Goal: Task Accomplishment & Management: Complete application form

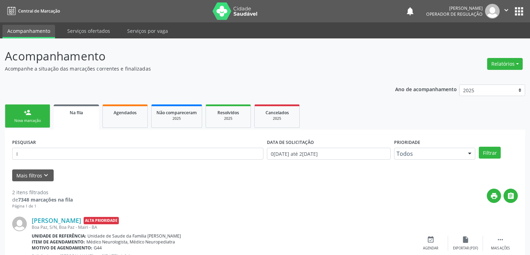
scroll to position [97, 0]
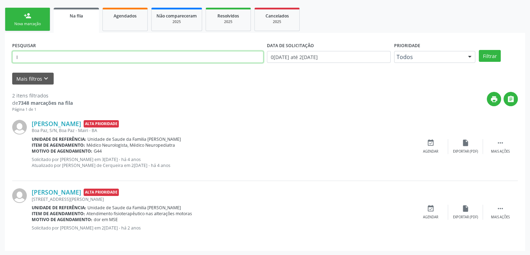
click at [74, 60] on input "I" at bounding box center [137, 57] width 251 height 12
click at [479, 50] on button "Filtrar" at bounding box center [490, 56] width 22 height 12
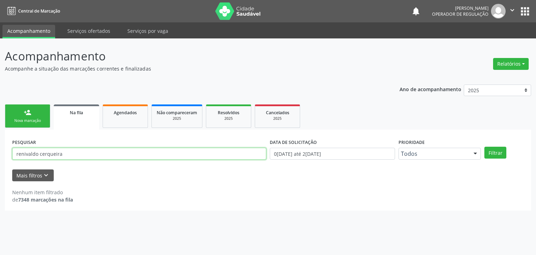
drag, startPoint x: 93, startPoint y: 159, endPoint x: 0, endPoint y: 167, distance: 93.8
click at [0, 167] on div "Acompanhamento Acompanhe a situação das marcações correntes e finalizadas Relat…" at bounding box center [268, 146] width 536 height 216
click at [484, 146] on button "Filtrar" at bounding box center [495, 152] width 22 height 12
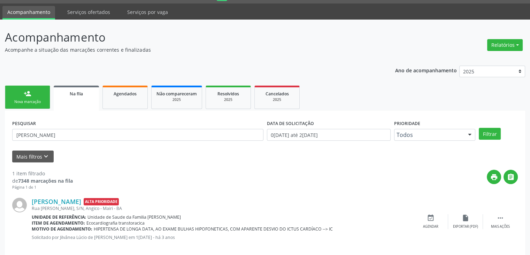
scroll to position [28, 0]
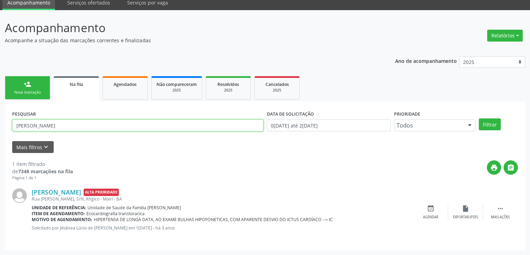
drag, startPoint x: 110, startPoint y: 123, endPoint x: 0, endPoint y: 196, distance: 131.9
click at [0, 196] on div "Acompanhamento Acompanhe a situação das marcações correntes e finalizadas Relat…" at bounding box center [265, 132] width 530 height 245
click at [479, 118] on button "Filtrar" at bounding box center [490, 124] width 22 height 12
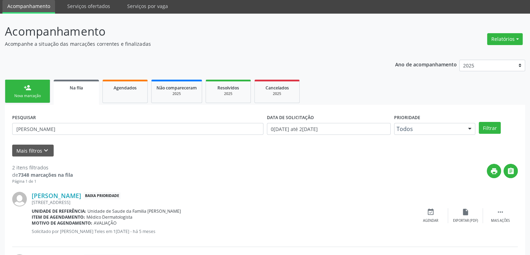
scroll to position [91, 0]
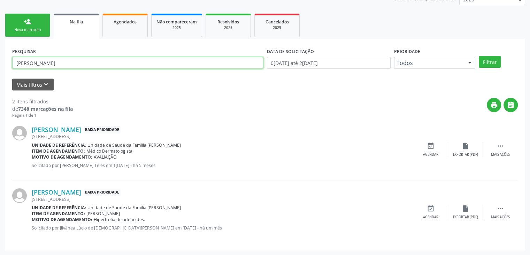
drag, startPoint x: 56, startPoint y: 62, endPoint x: 0, endPoint y: 77, distance: 58.0
click at [0, 77] on div "Acompanhamento Acompanhe a situação das marcações correntes e finalizadas Relat…" at bounding box center [265, 101] width 530 height 307
click at [479, 56] on button "Filtrar" at bounding box center [490, 62] width 22 height 12
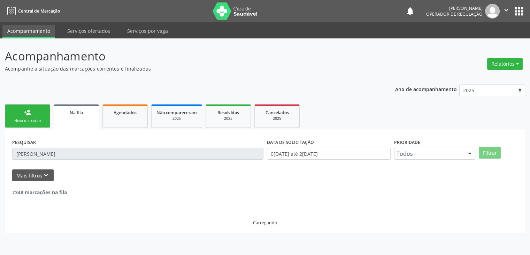
scroll to position [0, 0]
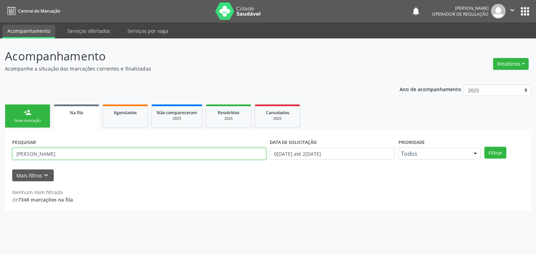
click at [78, 155] on input "[PERSON_NAME]" at bounding box center [139, 154] width 254 height 12
drag, startPoint x: 50, startPoint y: 157, endPoint x: 0, endPoint y: 172, distance: 52.1
click at [0, 172] on div "Acompanhamento Acompanhe a situação das marcações correntes e finalizadas Relat…" at bounding box center [268, 146] width 536 height 216
type input "e"
click at [484, 146] on button "Filtrar" at bounding box center [495, 152] width 22 height 12
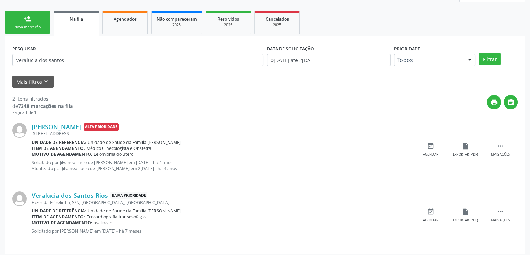
scroll to position [97, 0]
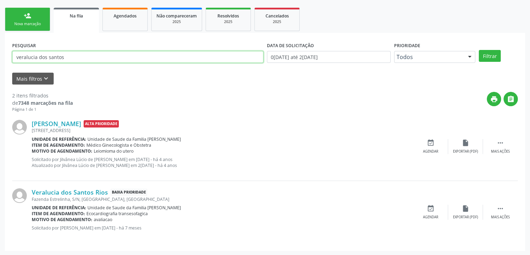
drag, startPoint x: 65, startPoint y: 55, endPoint x: 0, endPoint y: 67, distance: 66.3
click at [0, 67] on div "Acompanhamento Acompanhe a situação das marcações correntes e finalizadas Relat…" at bounding box center [265, 99] width 530 height 314
click at [479, 50] on button "Filtrar" at bounding box center [490, 56] width 22 height 12
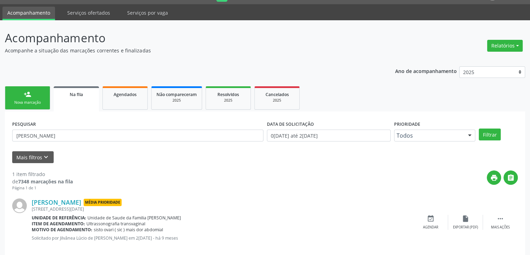
scroll to position [28, 0]
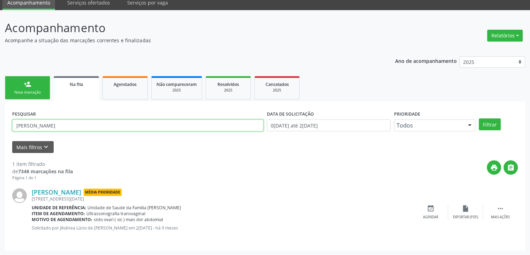
drag, startPoint x: 70, startPoint y: 127, endPoint x: 0, endPoint y: 130, distance: 69.8
click at [0, 130] on div "Acompanhamento Acompanhe a situação das marcações correntes e finalizadas Relat…" at bounding box center [265, 132] width 530 height 245
click at [479, 118] on button "Filtrar" at bounding box center [490, 124] width 22 height 12
drag, startPoint x: 55, startPoint y: 129, endPoint x: 0, endPoint y: 148, distance: 58.7
click at [0, 148] on div "Acompanhamento Acompanhe a situação das marcações correntes e finalizadas Relat…" at bounding box center [265, 132] width 530 height 245
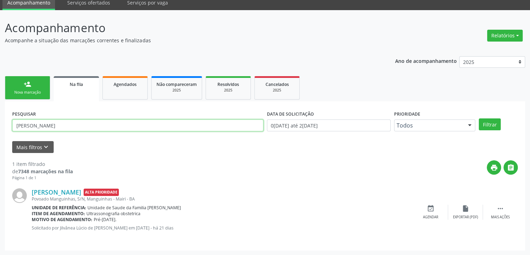
click at [479, 118] on button "Filtrar" at bounding box center [490, 124] width 22 height 12
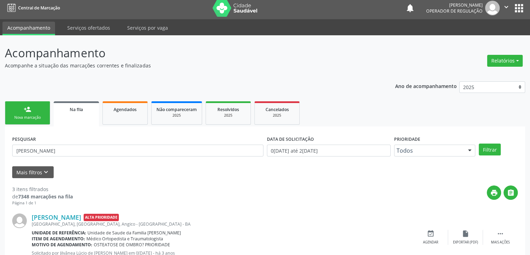
scroll to position [0, 0]
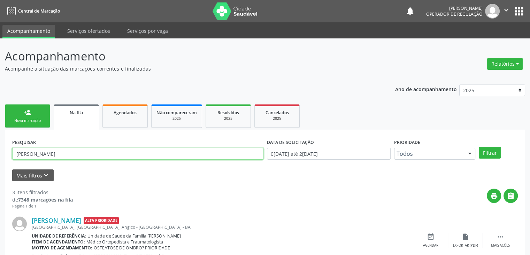
drag, startPoint x: 49, startPoint y: 150, endPoint x: 0, endPoint y: 145, distance: 49.0
click at [0, 145] on div "Acompanhamento Acompanhe a situação das marcações correntes e finalizadas Relat…" at bounding box center [265, 223] width 530 height 370
click at [479, 146] on button "Filtrar" at bounding box center [490, 152] width 22 height 12
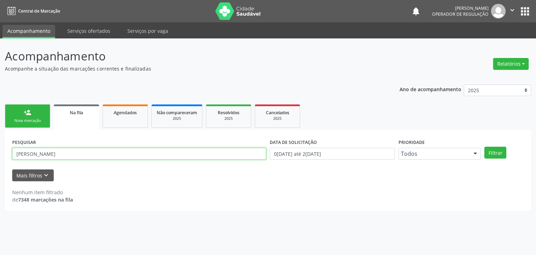
drag, startPoint x: 67, startPoint y: 152, endPoint x: 0, endPoint y: 154, distance: 67.3
click at [0, 154] on div "Acompanhamento Acompanhe a situação das marcações correntes e finalizadas Relat…" at bounding box center [268, 146] width 536 height 216
click at [484, 146] on button "Filtrar" at bounding box center [495, 152] width 22 height 12
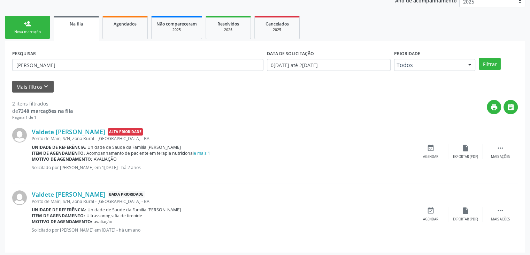
scroll to position [91, 0]
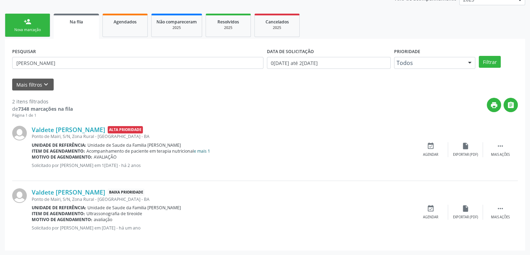
click at [209, 152] on link "e mais 1" at bounding box center [202, 151] width 16 height 6
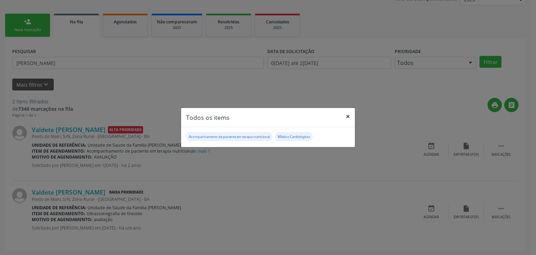
click at [347, 116] on button "×" at bounding box center [348, 116] width 14 height 17
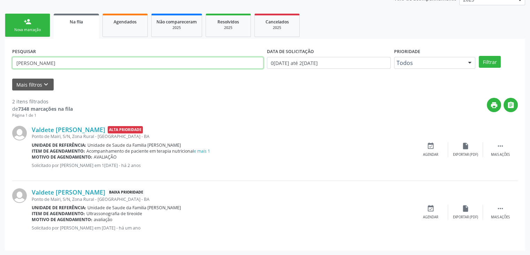
drag, startPoint x: 54, startPoint y: 72, endPoint x: 0, endPoint y: 69, distance: 54.2
click at [0, 69] on div "Acompanhamento Acompanhe a situação das marcações correntes e finalizadas Relat…" at bounding box center [265, 101] width 530 height 307
click at [479, 56] on button "Filtrar" at bounding box center [490, 62] width 22 height 12
drag, startPoint x: 58, startPoint y: 67, endPoint x: 2, endPoint y: 62, distance: 56.0
click at [2, 62] on div "Acompanhamento Acompanhe a situação das marcações correntes e finalizadas Relat…" at bounding box center [265, 101] width 530 height 307
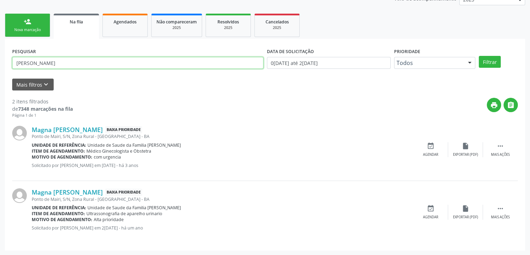
click at [479, 56] on button "Filtrar" at bounding box center [490, 62] width 22 height 12
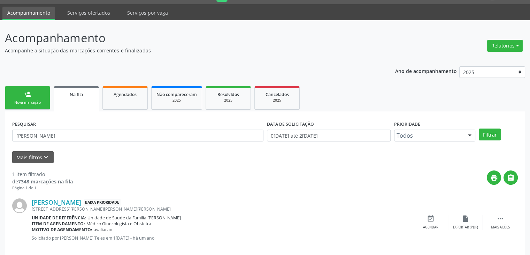
scroll to position [28, 0]
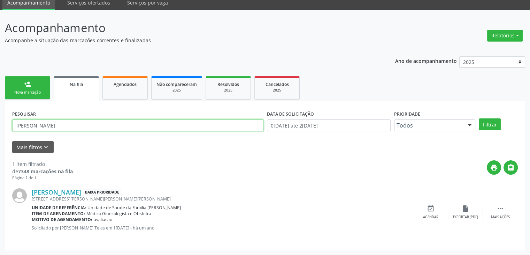
drag, startPoint x: 58, startPoint y: 127, endPoint x: 0, endPoint y: 124, distance: 57.9
click at [0, 124] on div "Acompanhamento Acompanhe a situação das marcações correntes e finalizadas Relat…" at bounding box center [265, 132] width 530 height 245
click at [479, 118] on button "Filtrar" at bounding box center [490, 124] width 22 height 12
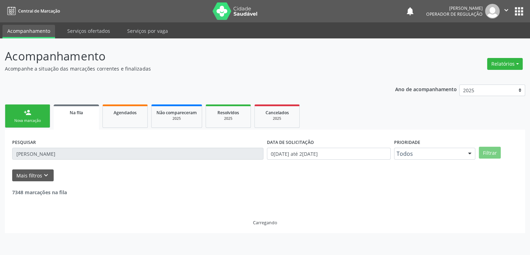
scroll to position [0, 0]
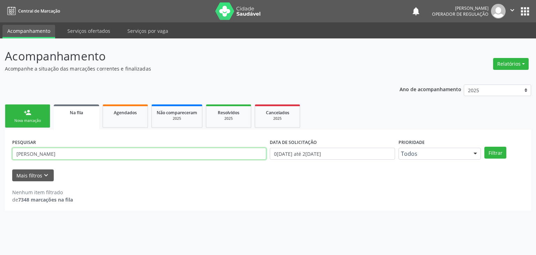
drag, startPoint x: 127, startPoint y: 151, endPoint x: 0, endPoint y: 150, distance: 126.9
click at [0, 150] on div "Acompanhamento Acompanhe a situação das marcações correntes e finalizadas Relat…" at bounding box center [268, 146] width 536 height 216
type input "[PERSON_NAME]"
click at [484, 146] on button "Filtrar" at bounding box center [495, 152] width 22 height 12
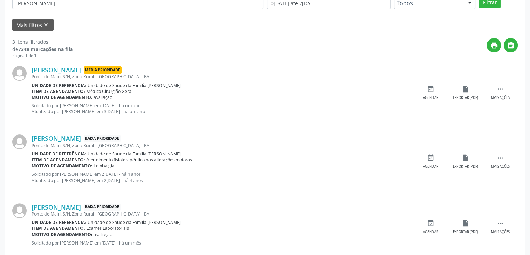
scroll to position [165, 0]
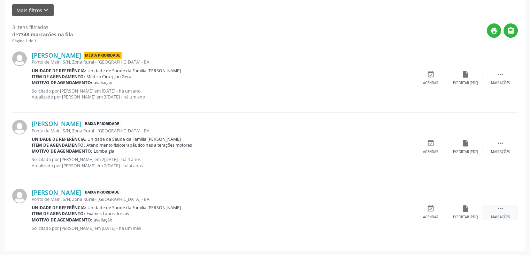
click at [492, 208] on div " Mais ações" at bounding box center [500, 211] width 35 height 15
click at [455, 211] on div "edit Editar" at bounding box center [465, 211] width 35 height 15
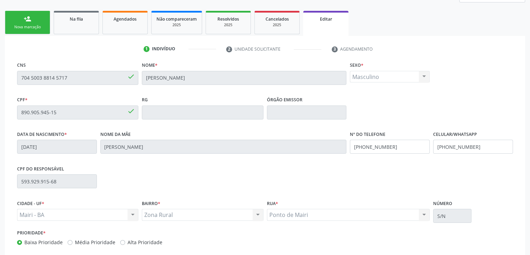
scroll to position [133, 0]
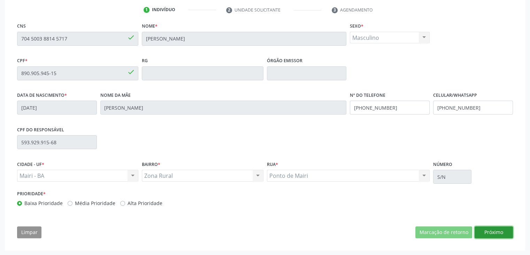
click at [488, 232] on button "Próximo" at bounding box center [494, 232] width 38 height 12
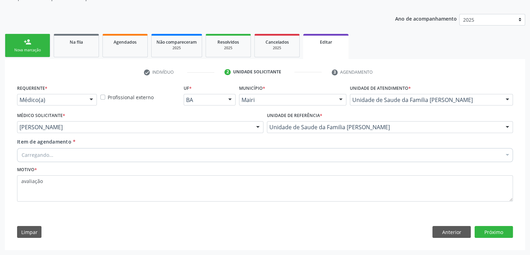
scroll to position [70, 0]
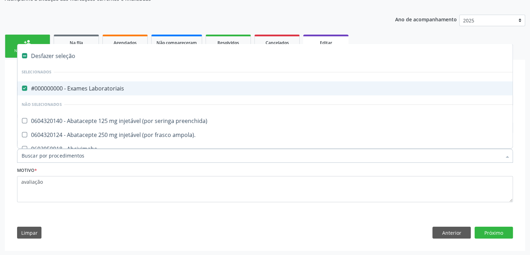
click at [62, 85] on div "#000000000 - Exames Laboratoriais" at bounding box center [290, 88] width 537 height 6
checkbox Laboratoriais "false"
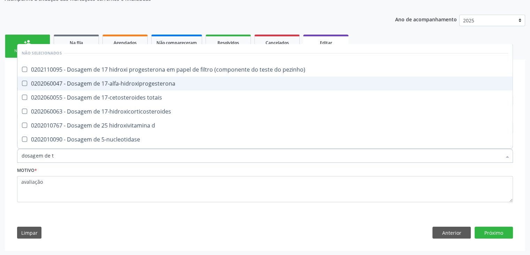
type input "dosagem de ts"
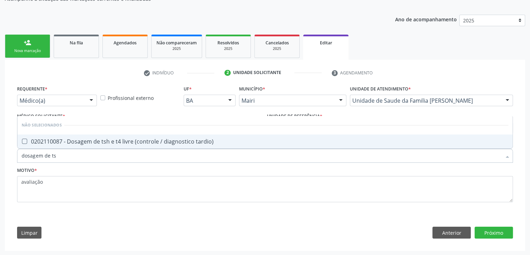
click at [117, 144] on div "0202110087 - Dosagem de tsh e t4 livre (controle / diagnostico tardio)" at bounding box center [265, 141] width 487 height 6
checkbox tardio\) "true"
click at [508, 236] on button "Próximo" at bounding box center [494, 232] width 38 height 12
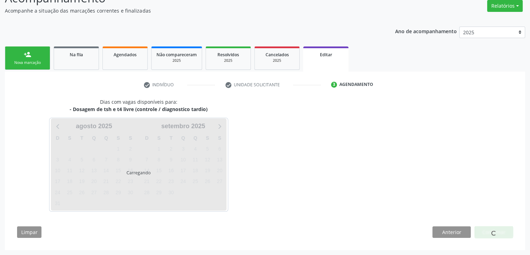
scroll to position [58, 0]
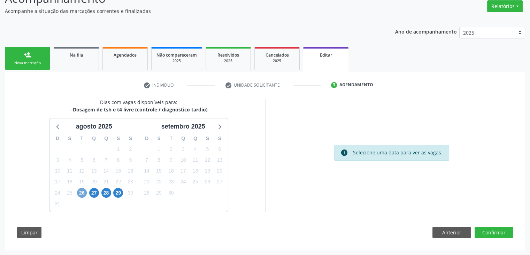
click at [85, 193] on span "26" at bounding box center [82, 193] width 10 height 10
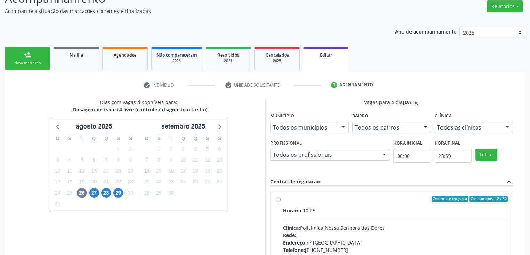
click at [329, 212] on div "Horário: 10:25" at bounding box center [395, 209] width 225 height 7
click at [281, 202] on input "Ordem de chegada Consumidos: 12 / 30 Horário: 10:25 Clínica: Policlinica Nossa …" at bounding box center [278, 199] width 5 height 6
radio input "true"
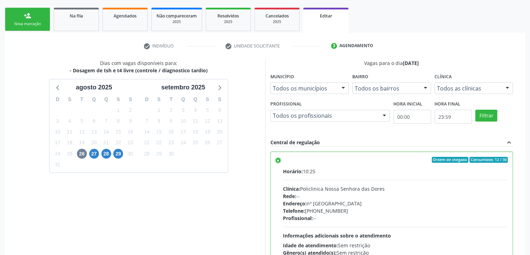
scroll to position [171, 0]
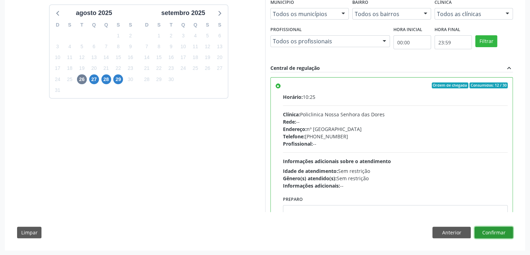
click at [494, 226] on button "Confirmar" at bounding box center [494, 232] width 38 height 12
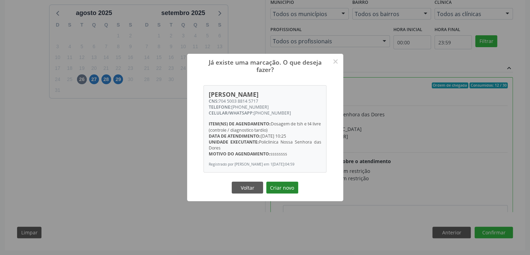
click at [294, 192] on button "Criar novo" at bounding box center [282, 187] width 32 height 12
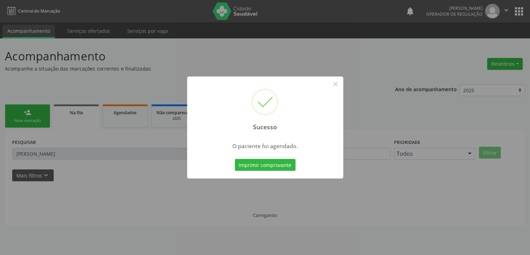
scroll to position [0, 0]
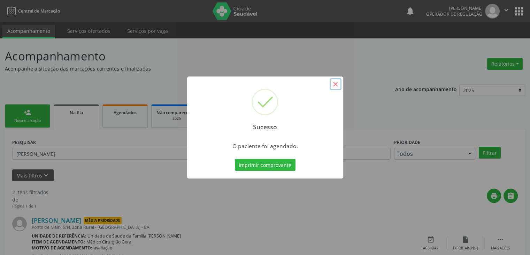
click at [340, 82] on button "×" at bounding box center [336, 84] width 12 height 12
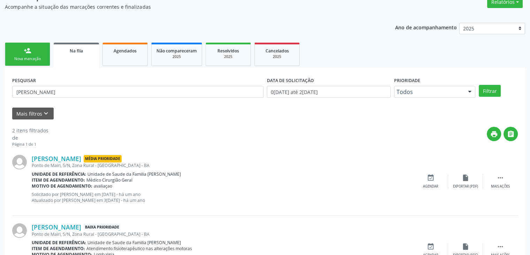
scroll to position [103, 0]
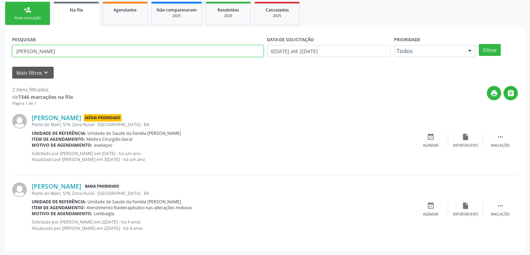
click at [106, 53] on input "[PERSON_NAME]" at bounding box center [137, 51] width 251 height 12
drag, startPoint x: 60, startPoint y: 54, endPoint x: 0, endPoint y: 57, distance: 60.0
click at [0, 57] on div "Acompanhamento Acompanhe a situação das marcações correntes e finalizadas Relat…" at bounding box center [265, 95] width 530 height 319
click at [479, 44] on button "Filtrar" at bounding box center [490, 50] width 22 height 12
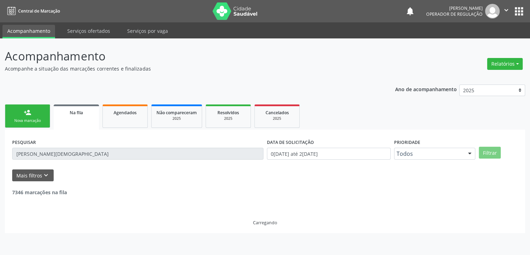
scroll to position [0, 0]
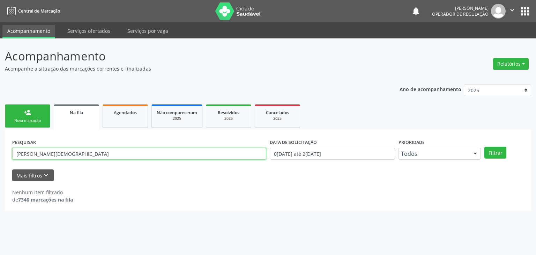
drag, startPoint x: 85, startPoint y: 158, endPoint x: 14, endPoint y: 183, distance: 75.2
click at [14, 183] on div "PESQUISAR alan de [DEMOGRAPHIC_DATA] DATA DE SOLICITAÇÃO 0[DATE] até 2[DATE] Pr…" at bounding box center [268, 169] width 526 height 81
click at [484, 146] on button "Filtrar" at bounding box center [495, 152] width 22 height 12
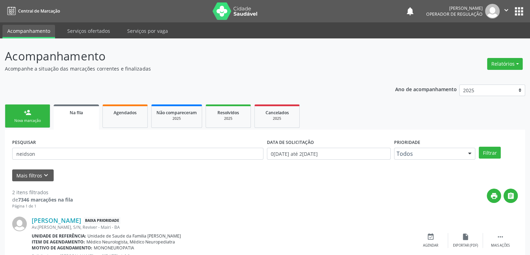
scroll to position [91, 0]
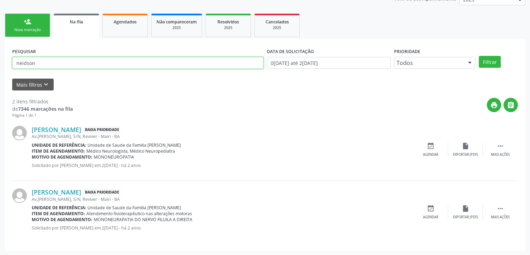
click at [66, 67] on input "neidson" at bounding box center [137, 63] width 251 height 12
type input "n"
click at [38, 62] on input "text" at bounding box center [137, 63] width 251 height 12
click at [479, 56] on button "Filtrar" at bounding box center [490, 62] width 22 height 12
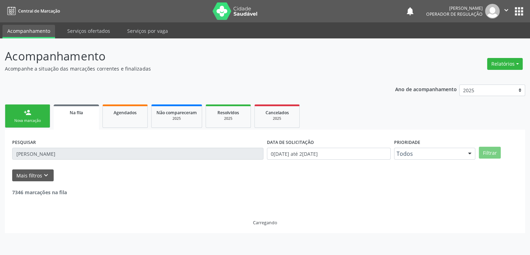
scroll to position [0, 0]
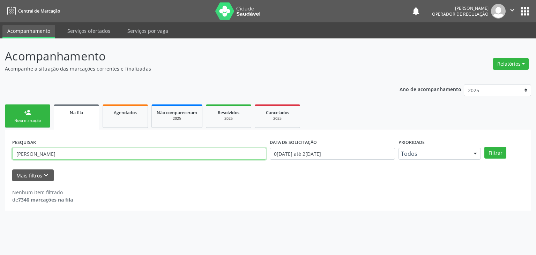
drag, startPoint x: 103, startPoint y: 154, endPoint x: 0, endPoint y: 147, distance: 103.5
click at [0, 147] on div "Acompanhamento Acompanhe a situação das marcações correntes e finalizadas Relat…" at bounding box center [268, 146] width 536 height 216
type input "j"
click at [484, 146] on button "Filtrar" at bounding box center [495, 152] width 22 height 12
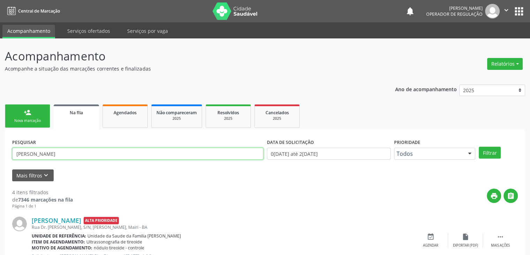
click at [75, 158] on input "[PERSON_NAME]" at bounding box center [137, 154] width 251 height 12
type input "h"
click at [76, 154] on input "text" at bounding box center [137, 154] width 251 height 12
click at [91, 150] on input "text" at bounding box center [137, 154] width 251 height 12
click at [100, 155] on input "text" at bounding box center [137, 154] width 251 height 12
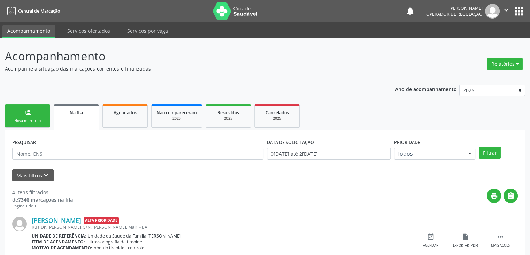
click at [65, 148] on input "text" at bounding box center [137, 154] width 251 height 12
click at [479, 146] on button "Filtrar" at bounding box center [490, 152] width 22 height 12
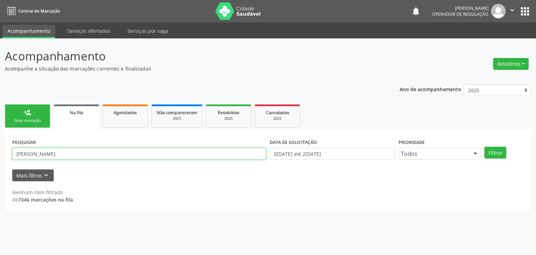
drag, startPoint x: 58, startPoint y: 155, endPoint x: 0, endPoint y: 158, distance: 58.0
click at [0, 158] on div "Acompanhamento Acompanhe a situação das marcações correntes e finalizadas Relat…" at bounding box center [268, 146] width 536 height 216
click at [484, 146] on button "Filtrar" at bounding box center [495, 152] width 22 height 12
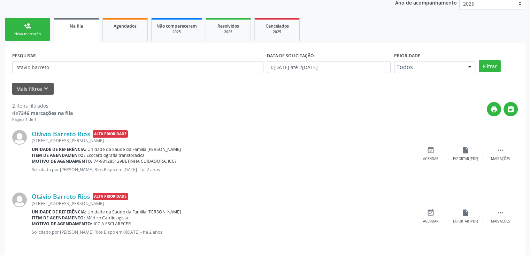
scroll to position [91, 0]
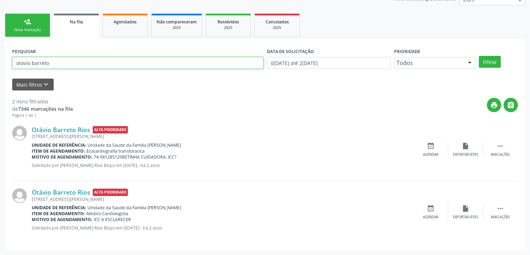
drag, startPoint x: 66, startPoint y: 61, endPoint x: 0, endPoint y: 34, distance: 71.4
click at [0, 34] on div "Acompanhamento Acompanhe a situação das marcações correntes e finalizadas Relat…" at bounding box center [265, 101] width 530 height 307
click at [479, 56] on button "Filtrar" at bounding box center [490, 62] width 22 height 12
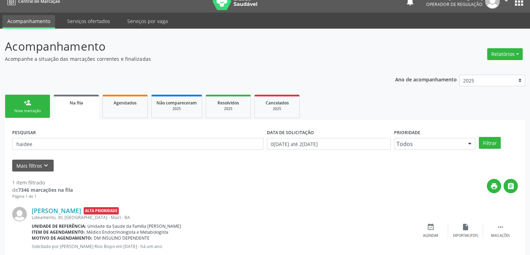
scroll to position [0, 0]
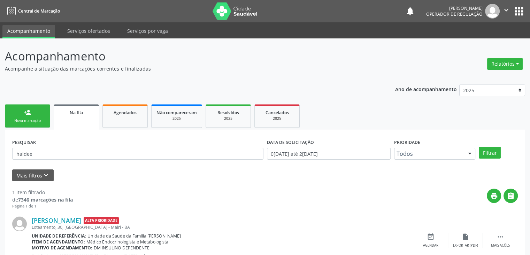
drag, startPoint x: 66, startPoint y: 143, endPoint x: 22, endPoint y: 152, distance: 44.8
click at [20, 152] on div "PESQUISAR haidee" at bounding box center [137, 150] width 255 height 27
drag, startPoint x: 14, startPoint y: 153, endPoint x: 0, endPoint y: 150, distance: 14.1
click at [0, 150] on div "Acompanhamento Acompanhe a situação das marcações correntes e finalizadas Relat…" at bounding box center [265, 160] width 530 height 245
click at [479, 146] on button "Filtrar" at bounding box center [490, 152] width 22 height 12
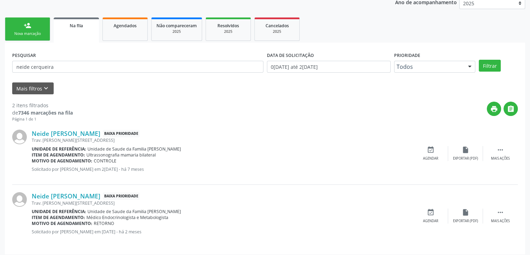
scroll to position [91, 0]
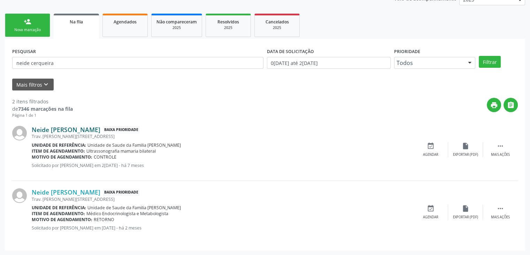
click at [71, 127] on link "Neide [PERSON_NAME]" at bounding box center [66, 130] width 69 height 8
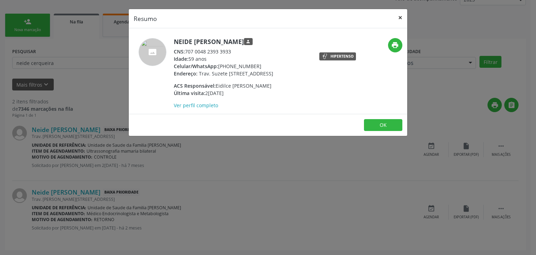
click at [399, 18] on button "×" at bounding box center [400, 17] width 14 height 17
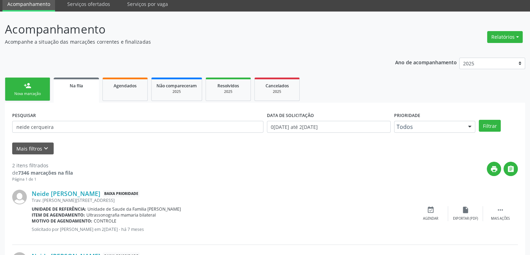
scroll to position [0, 0]
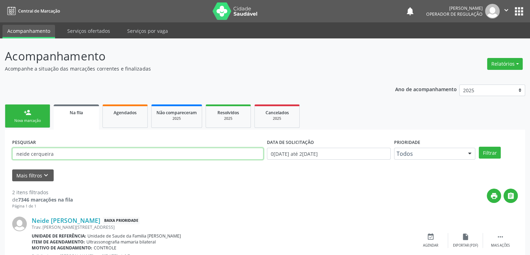
drag, startPoint x: 66, startPoint y: 151, endPoint x: 0, endPoint y: 153, distance: 65.9
click at [0, 153] on div "Acompanhamento Acompanhe a situação das marcações correntes e finalizadas Relat…" at bounding box center [265, 191] width 530 height 307
click at [479, 146] on button "Filtrar" at bounding box center [490, 152] width 22 height 12
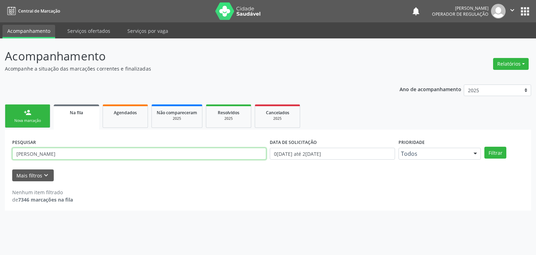
drag, startPoint x: 53, startPoint y: 154, endPoint x: 0, endPoint y: 160, distance: 53.0
click at [0, 160] on div "Acompanhamento Acompanhe a situação das marcações correntes e finalizadas Relat…" at bounding box center [268, 146] width 536 height 216
click at [484, 146] on button "Filtrar" at bounding box center [495, 152] width 22 height 12
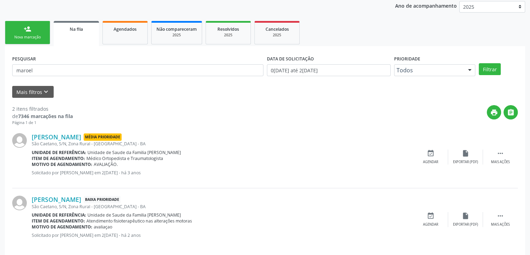
scroll to position [91, 0]
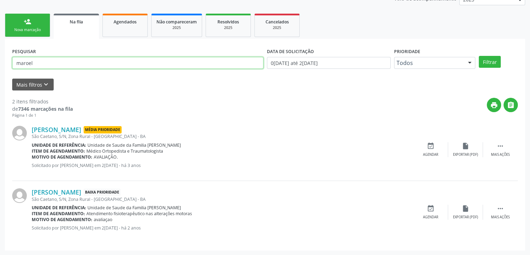
drag, startPoint x: 55, startPoint y: 65, endPoint x: 7, endPoint y: 63, distance: 48.5
click at [7, 63] on div "PESQUISAR maroel DATA DE SOLICITAÇÃO 0[DATE] até 2[DATE] Prioridade Todos Todos…" at bounding box center [265, 144] width 521 height 211
click at [479, 56] on button "Filtrar" at bounding box center [490, 62] width 22 height 12
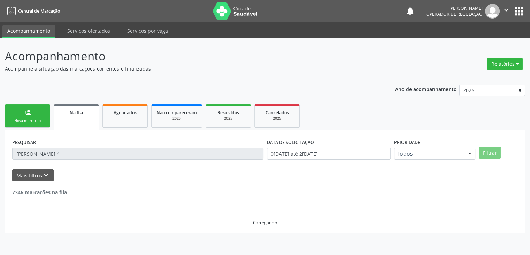
scroll to position [0, 0]
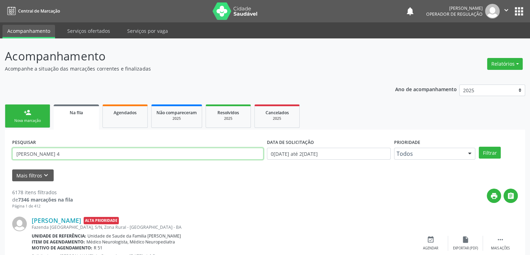
click at [70, 158] on input "[PERSON_NAME] 4" at bounding box center [137, 154] width 251 height 12
click at [479, 146] on button "Filtrar" at bounding box center [490, 152] width 22 height 12
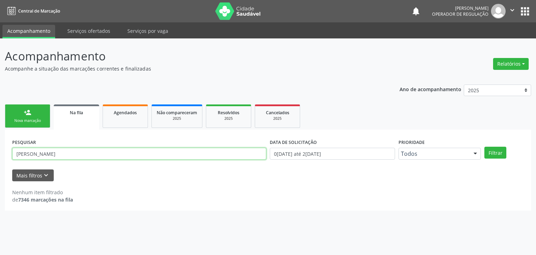
drag, startPoint x: 98, startPoint y: 154, endPoint x: 0, endPoint y: 132, distance: 100.3
click at [0, 132] on div "Acompanhamento Acompanhe a situação das marcações correntes e finalizadas Relat…" at bounding box center [268, 146] width 536 height 216
click at [484, 146] on button "Filtrar" at bounding box center [495, 152] width 22 height 12
drag, startPoint x: 44, startPoint y: 158, endPoint x: 0, endPoint y: 164, distance: 44.0
click at [0, 164] on div "Acompanhamento Acompanhe a situação das marcações correntes e finalizadas Relat…" at bounding box center [268, 146] width 536 height 216
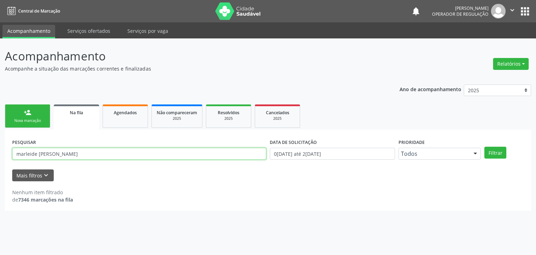
click at [484, 146] on button "Filtrar" at bounding box center [495, 152] width 22 height 12
drag, startPoint x: 11, startPoint y: 158, endPoint x: 0, endPoint y: 164, distance: 12.2
click at [0, 164] on div "Acompanhamento Acompanhe a situação das marcações correntes e finalizadas Relat…" at bounding box center [268, 146] width 536 height 216
click at [484, 146] on button "Filtrar" at bounding box center [495, 152] width 22 height 12
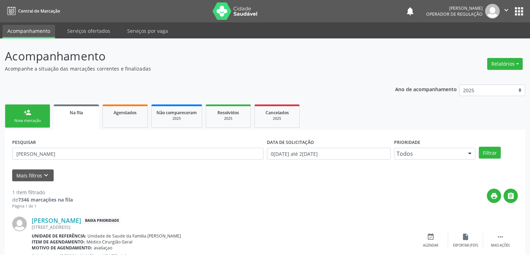
scroll to position [28, 0]
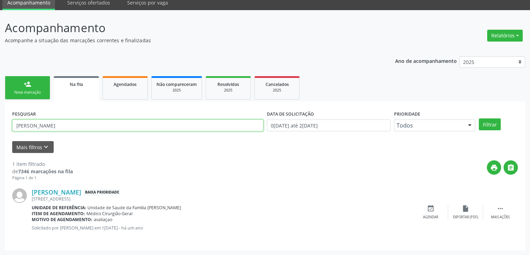
drag, startPoint x: 82, startPoint y: 123, endPoint x: 0, endPoint y: 102, distance: 84.2
click at [0, 102] on div "Acompanhamento Acompanhe a situação das marcações correntes e finalizadas Relat…" at bounding box center [265, 132] width 530 height 245
click at [479, 118] on button "Filtrar" at bounding box center [490, 124] width 22 height 12
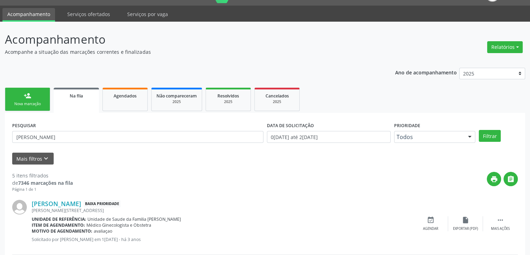
scroll to position [0, 0]
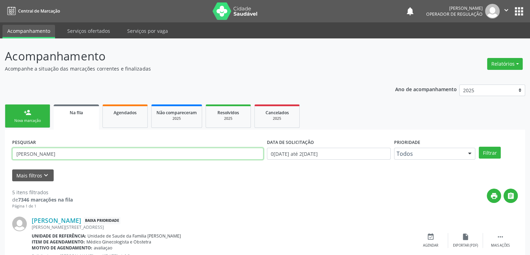
click at [63, 157] on input "[PERSON_NAME]" at bounding box center [137, 154] width 251 height 12
type input "m"
click at [479, 146] on button "Filtrar" at bounding box center [490, 152] width 22 height 12
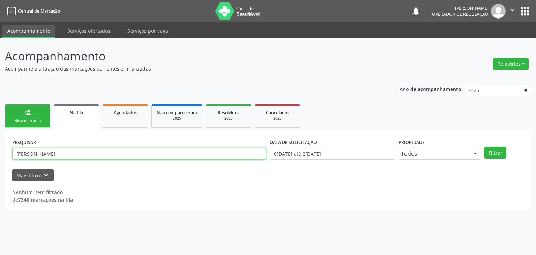
drag, startPoint x: 72, startPoint y: 153, endPoint x: 0, endPoint y: 150, distance: 72.3
click at [0, 150] on div "Acompanhamento Acompanhe a situação das marcações correntes e finalizadas Relat…" at bounding box center [268, 146] width 536 height 216
type input "[PERSON_NAME]"
click at [484, 146] on button "Filtrar" at bounding box center [495, 152] width 22 height 12
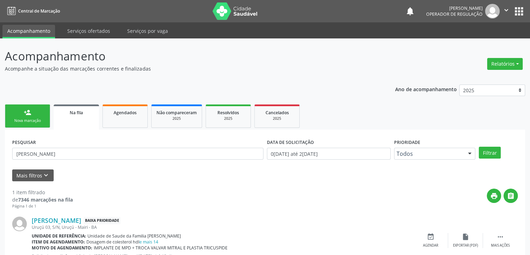
scroll to position [28, 0]
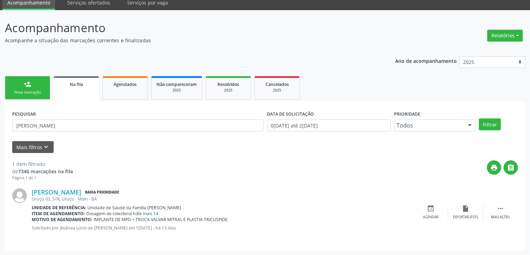
click at [156, 211] on link "e mais 14" at bounding box center [148, 213] width 19 height 6
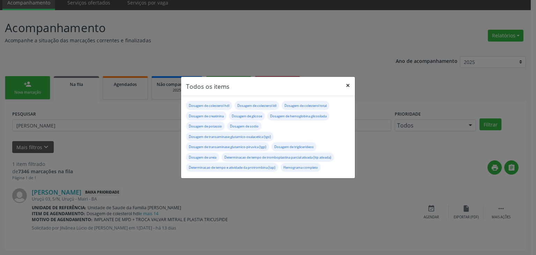
click at [348, 84] on button "×" at bounding box center [348, 85] width 14 height 17
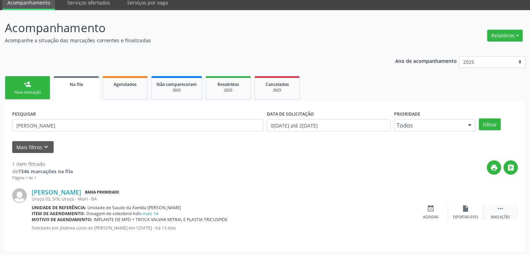
click at [497, 215] on div "Mais ações" at bounding box center [500, 216] width 19 height 5
click at [463, 210] on icon "edit" at bounding box center [466, 208] width 8 height 8
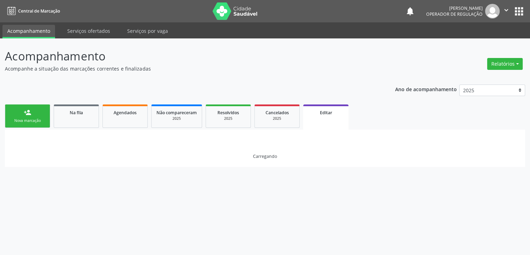
scroll to position [0, 0]
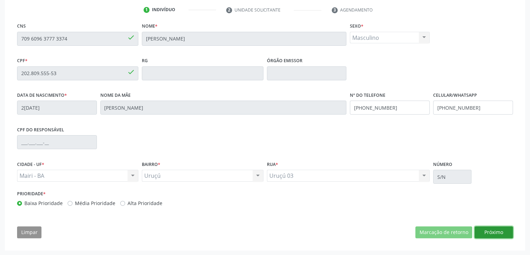
click at [485, 236] on button "Próximo" at bounding box center [494, 232] width 38 height 12
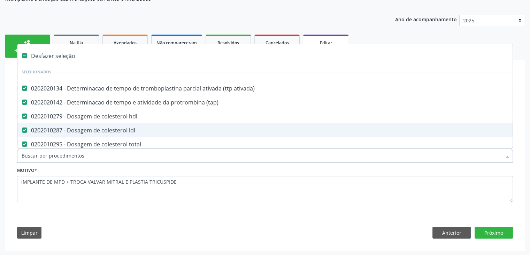
click at [46, 58] on div "Desfazer seleção" at bounding box center [289, 56] width 545 height 14
checkbox ativada\) "false"
checkbox \(tap\) "false"
checkbox hdl "false"
checkbox ldl "false"
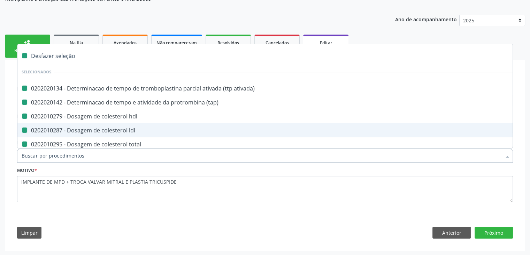
checkbox total "false"
checkbox creatinina "false"
checkbox glicose "false"
checkbox glicosilada "false"
checkbox potassio "false"
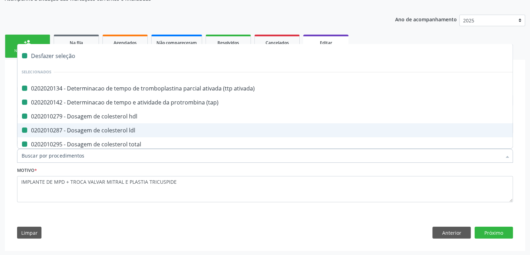
checkbox sodio "false"
checkbox \(tgo\) "false"
checkbox \(tgp\) "false"
checkbox triglicerideos "false"
checkbox ureia "false"
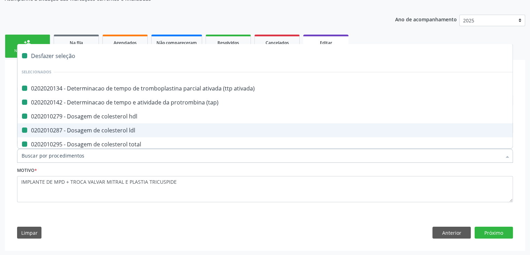
checkbox completo "false"
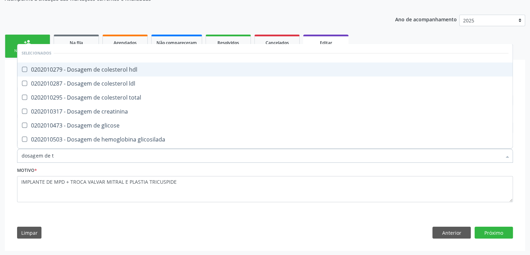
type input "dosagem de ts"
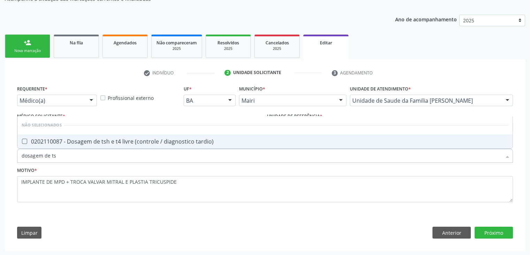
click at [84, 144] on div "0202110087 - Dosagem de tsh e t4 livre (controle / diagnostico tardio)" at bounding box center [265, 141] width 487 height 6
checkbox tardio\) "true"
click at [481, 228] on button "Próximo" at bounding box center [494, 232] width 38 height 12
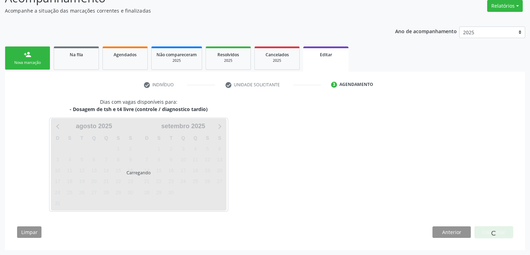
scroll to position [58, 0]
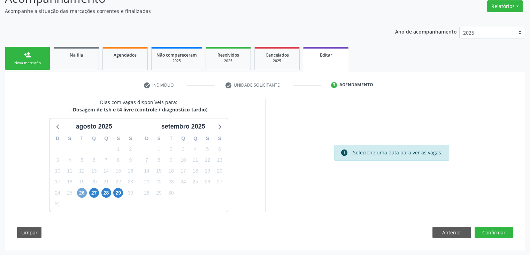
click at [82, 196] on span "26" at bounding box center [82, 193] width 10 height 10
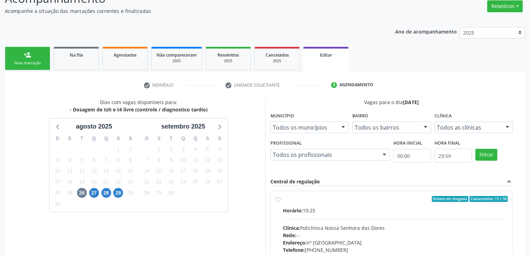
click at [295, 207] on span "Horário:" at bounding box center [293, 210] width 20 height 7
click at [281, 202] on input "Ordem de chegada Consumidos: 13 / 30 Horário: 10:25 Clínica: Policlinica [GEOGR…" at bounding box center [278, 199] width 5 height 6
radio input "true"
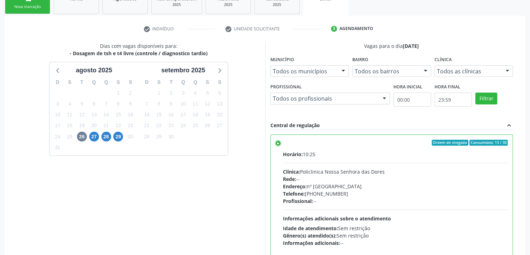
scroll to position [171, 0]
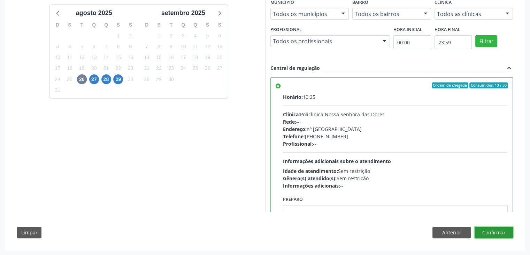
click at [498, 228] on button "Confirmar" at bounding box center [494, 232] width 38 height 12
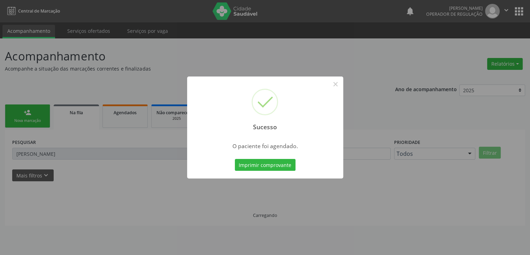
scroll to position [0, 0]
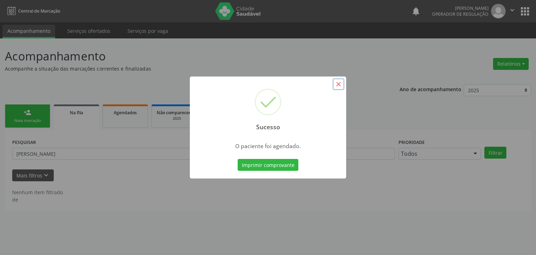
click at [336, 86] on button "×" at bounding box center [338, 84] width 12 height 12
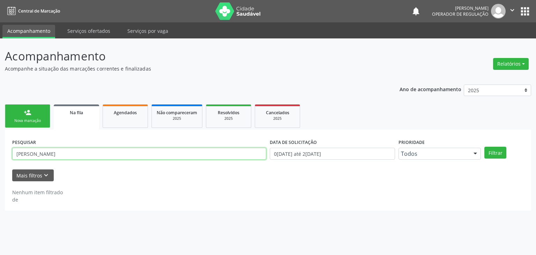
click at [0, 145] on div "Acompanhamento Acompanhe a situação das marcações correntes e finalizadas Relat…" at bounding box center [268, 146] width 536 height 216
click at [484, 146] on button "Filtrar" at bounding box center [495, 152] width 22 height 12
drag, startPoint x: 71, startPoint y: 154, endPoint x: 0, endPoint y: 144, distance: 71.8
click at [0, 144] on div "Acompanhamento Acompanhe a situação das marcações correntes e finalizadas Relat…" at bounding box center [268, 146] width 536 height 216
click at [484, 146] on button "Filtrar" at bounding box center [495, 152] width 22 height 12
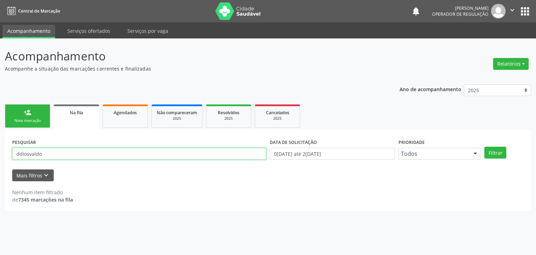
click at [17, 154] on input "ddiosvaldo" at bounding box center [139, 154] width 254 height 12
click at [19, 153] on input "ddiosvaldo" at bounding box center [139, 154] width 254 height 12
type input "[PERSON_NAME]"
click at [484, 146] on button "Filtrar" at bounding box center [495, 152] width 22 height 12
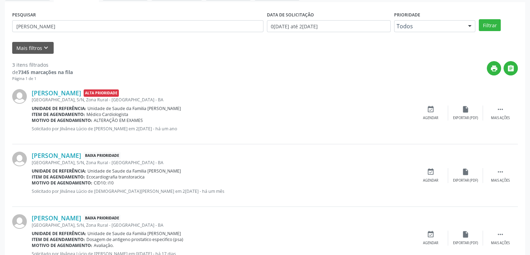
scroll to position [153, 0]
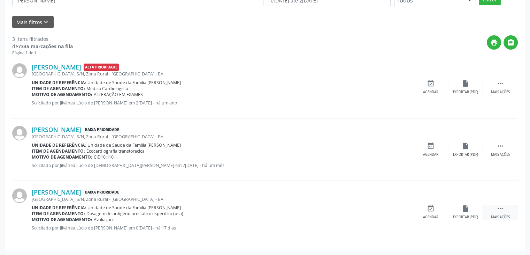
click at [499, 207] on icon "" at bounding box center [501, 208] width 8 height 8
click at [473, 210] on div "edit Editar" at bounding box center [465, 211] width 35 height 15
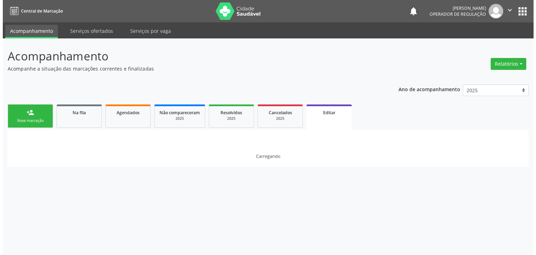
scroll to position [0, 0]
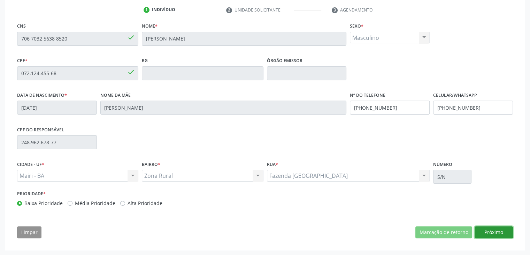
click at [497, 232] on button "Próximo" at bounding box center [494, 232] width 38 height 12
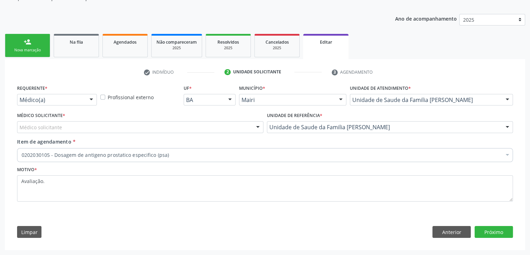
scroll to position [70, 0]
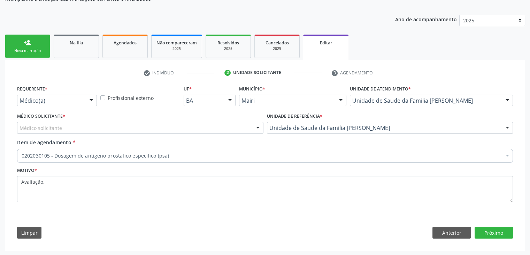
click at [216, 149] on div "0202030105 - Dosagem de antigeno prostatico especifico (psa)" at bounding box center [265, 156] width 496 height 14
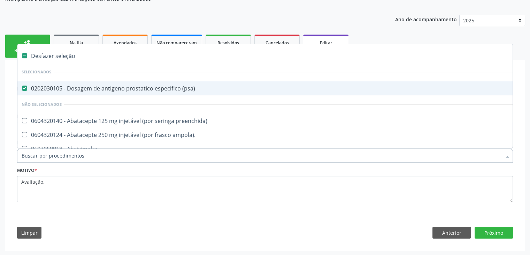
click at [39, 51] on div "Desfazer seleção" at bounding box center [289, 56] width 545 height 14
checkbox \(psa\) "false"
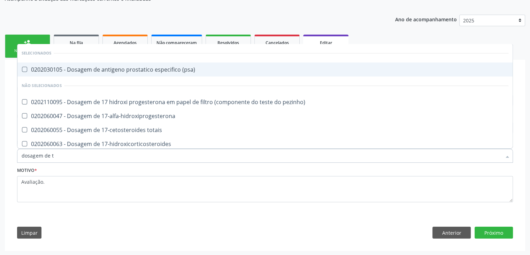
type input "dosagem de ts"
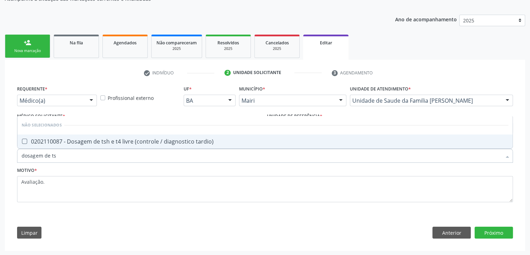
click at [114, 139] on div "0202110087 - Dosagem de tsh e t4 livre (controle / diagnostico tardio)" at bounding box center [265, 141] width 487 height 6
checkbox tardio\) "true"
click at [491, 235] on button "Próximo" at bounding box center [494, 232] width 38 height 12
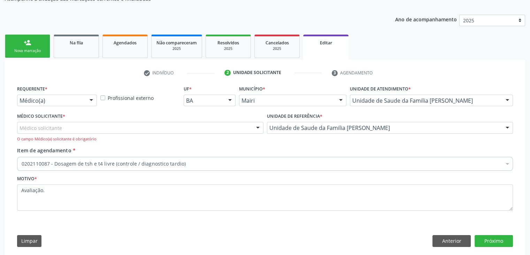
click at [61, 128] on div "Médico solicitante" at bounding box center [140, 128] width 247 height 12
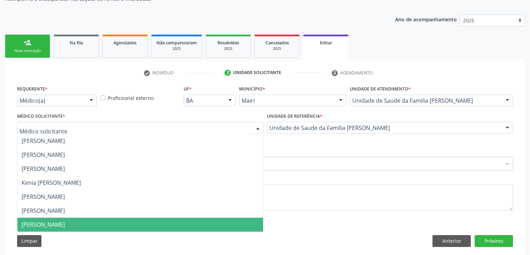
click at [65, 225] on span "[PERSON_NAME]" at bounding box center [43, 224] width 43 height 8
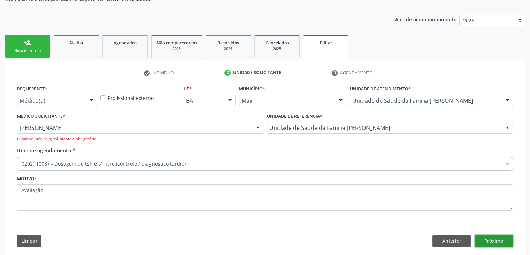
click at [497, 242] on button "Próximo" at bounding box center [494, 241] width 38 height 12
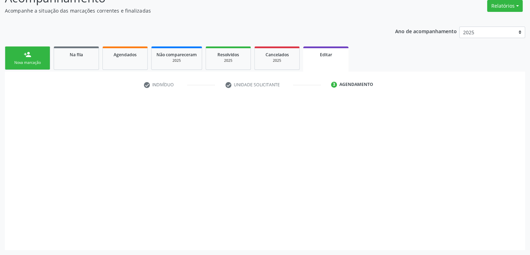
scroll to position [58, 0]
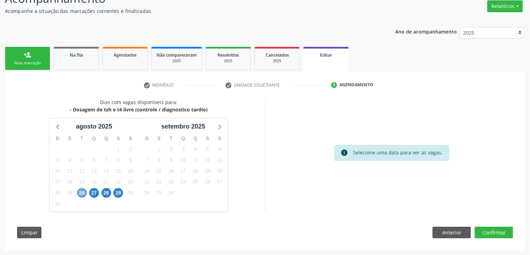
click at [77, 193] on span "26" at bounding box center [82, 193] width 10 height 10
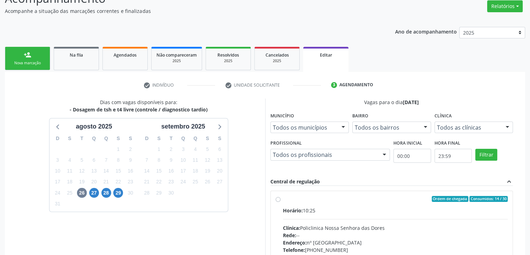
click at [349, 205] on label "Ordem de chegada Consumidos: 14 / 30 Horário: 10:25 Clínica: Policlinica Nossa …" at bounding box center [395, 249] width 225 height 107
click at [281, 202] on input "Ordem de chegada Consumidos: 14 / 30 Horário: 10:25 Clínica: Policlinica Nossa …" at bounding box center [278, 199] width 5 height 6
radio input "true"
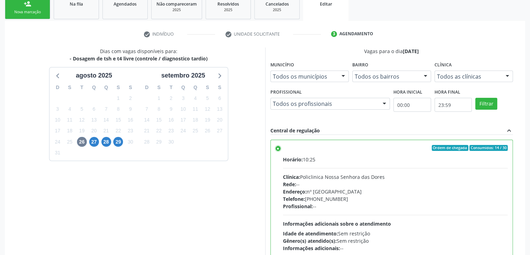
scroll to position [171, 0]
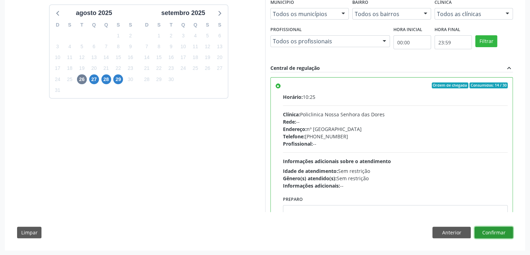
click at [505, 229] on button "Confirmar" at bounding box center [494, 232] width 38 height 12
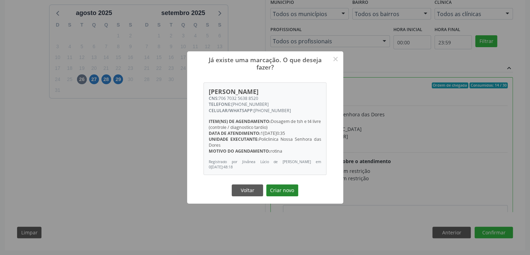
click at [280, 192] on button "Criar novo" at bounding box center [282, 190] width 32 height 12
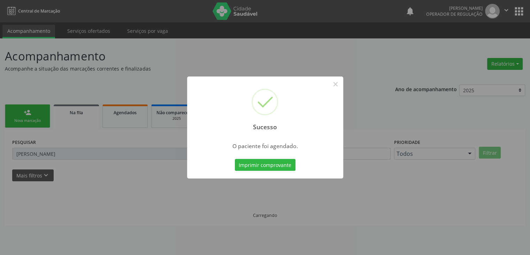
scroll to position [0, 0]
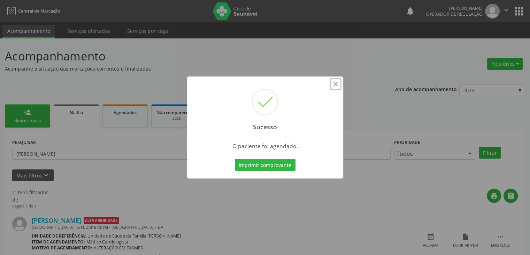
click at [337, 83] on button "×" at bounding box center [336, 84] width 12 height 12
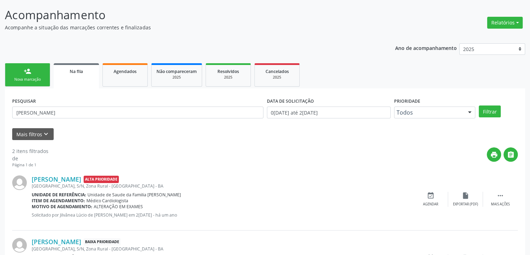
scroll to position [91, 0]
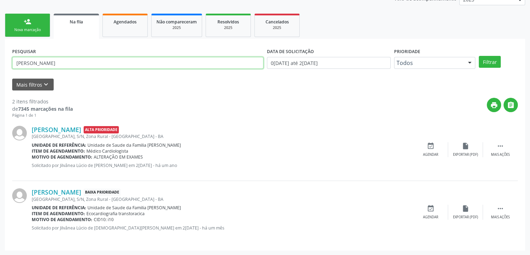
drag, startPoint x: 91, startPoint y: 66, endPoint x: 0, endPoint y: 61, distance: 90.8
click at [0, 61] on div "Acompanhamento Acompanhe a situação das marcações correntes e finalizadas Relat…" at bounding box center [265, 101] width 530 height 307
click at [479, 56] on button "Filtrar" at bounding box center [490, 62] width 22 height 12
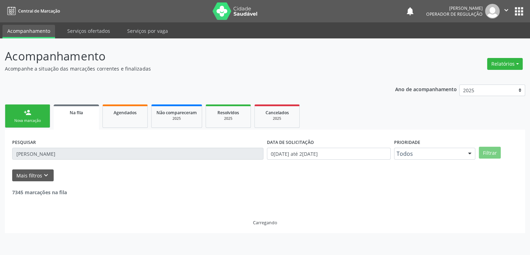
scroll to position [0, 0]
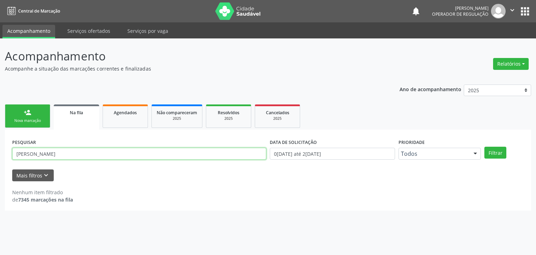
click at [70, 157] on input "[PERSON_NAME]" at bounding box center [139, 154] width 254 height 12
type input "[PERSON_NAME]"
click at [484, 146] on button "Filtrar" at bounding box center [495, 152] width 22 height 12
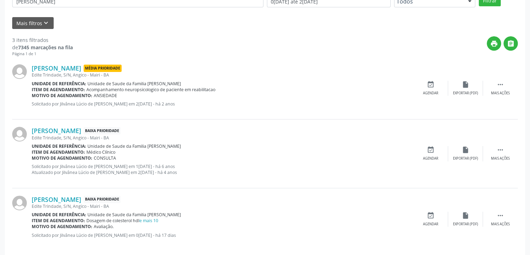
scroll to position [159, 0]
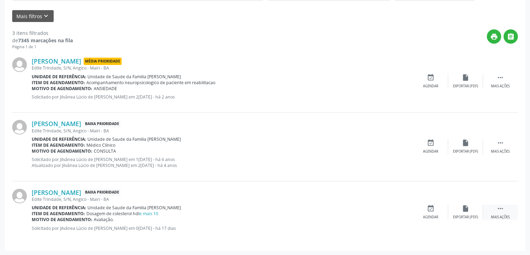
click at [498, 208] on icon "" at bounding box center [501, 208] width 8 height 8
click at [467, 208] on icon "edit" at bounding box center [466, 208] width 8 height 8
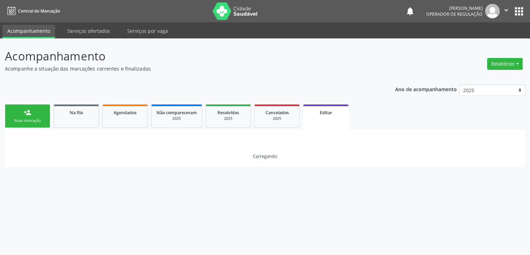
scroll to position [0, 0]
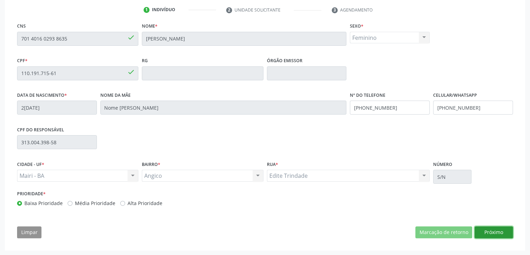
click at [486, 235] on button "Próximo" at bounding box center [494, 232] width 38 height 12
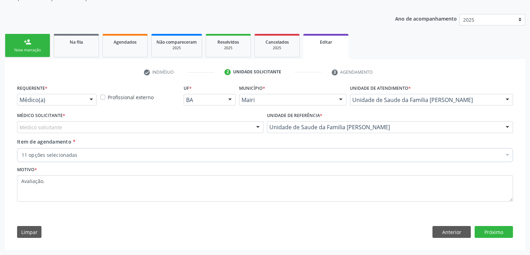
scroll to position [70, 0]
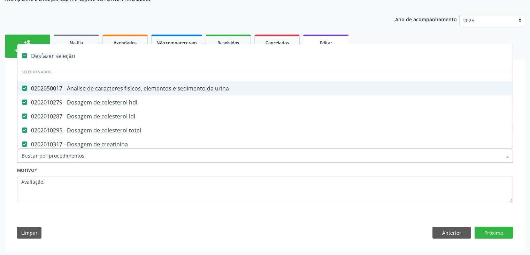
click at [53, 49] on div "Desfazer seleção" at bounding box center [289, 56] width 545 height 14
checkbox urina "false"
checkbox hdl "false"
checkbox ldl "false"
checkbox total "false"
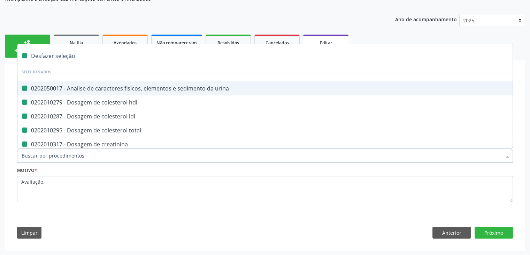
checkbox creatinina "false"
checkbox glicose "false"
checkbox hcg\) "false"
checkbox glicosilada "false"
checkbox potassio "false"
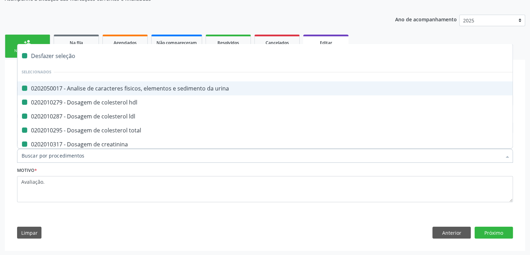
checkbox triglicerideos "false"
checkbox completo "false"
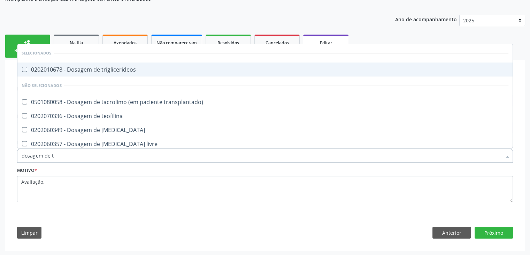
type input "dosagem de ts"
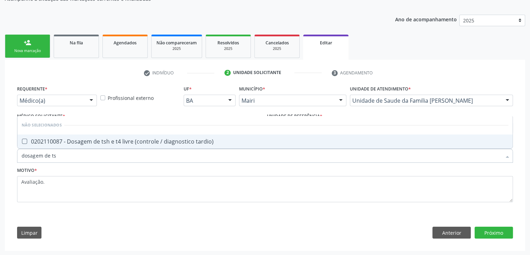
click at [94, 138] on div "0202110087 - Dosagem de tsh e t4 livre (controle / diagnostico tardio)" at bounding box center [265, 141] width 487 height 6
checkbox tardio\) "true"
click at [104, 104] on div "Requerente * Médico(a) Médico(a) Enfermeiro(a) Paciente Nenhum resultado encont…" at bounding box center [265, 148] width 496 height 128
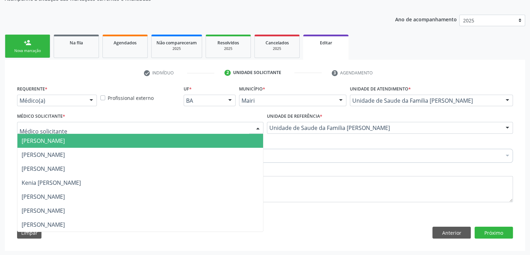
click at [71, 130] on div at bounding box center [140, 128] width 247 height 12
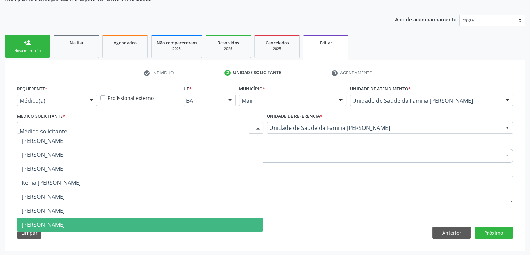
click at [61, 228] on span "[PERSON_NAME]" at bounding box center [140, 224] width 246 height 14
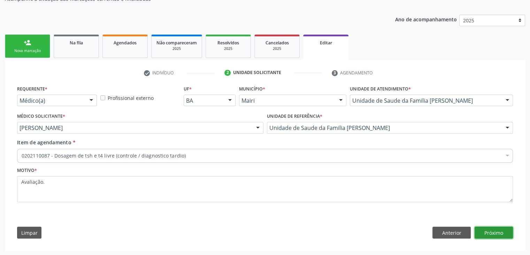
click at [488, 235] on button "Próximo" at bounding box center [494, 232] width 38 height 12
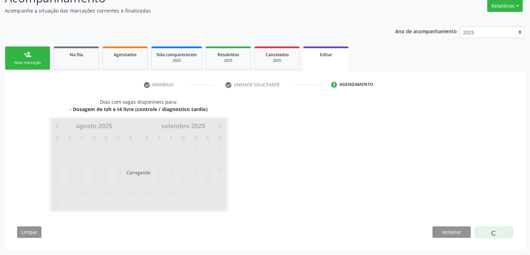
scroll to position [58, 0]
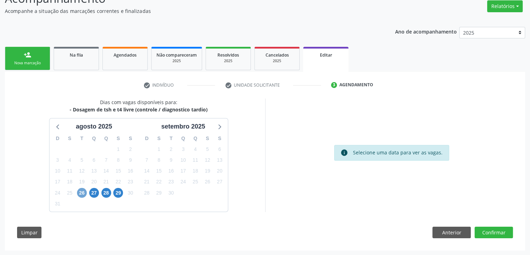
click at [78, 194] on span "26" at bounding box center [82, 193] width 10 height 10
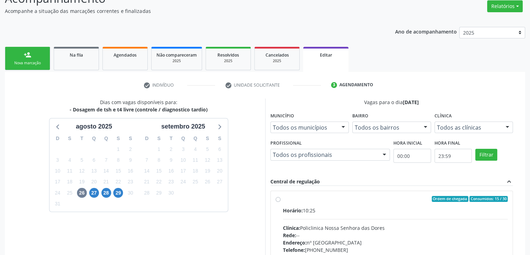
drag, startPoint x: 299, startPoint y: 214, endPoint x: 312, endPoint y: 214, distance: 12.9
click at [312, 214] on div "Horário: 10:25 Clínica: Policlinica Nossa Senhora das Dores Rede: -- Endereço: …" at bounding box center [395, 254] width 225 height 96
click at [281, 202] on input "Ordem de chegada Consumidos: 15 / 30 Horário: 10:25 Clínica: Policlinica [GEOGR…" at bounding box center [278, 199] width 5 height 6
radio input "true"
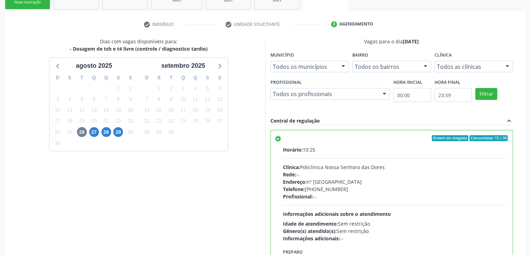
scroll to position [171, 0]
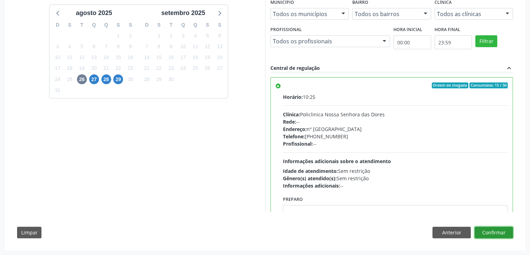
click at [501, 227] on button "Confirmar" at bounding box center [494, 232] width 38 height 12
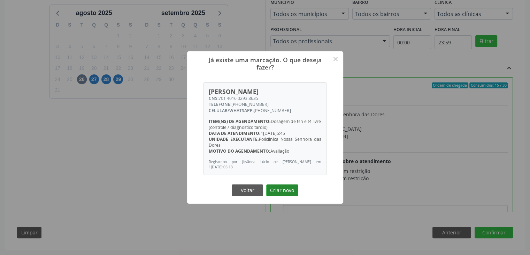
click at [290, 186] on button "Criar novo" at bounding box center [282, 190] width 32 height 12
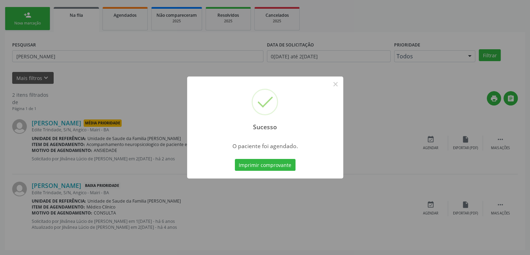
scroll to position [0, 0]
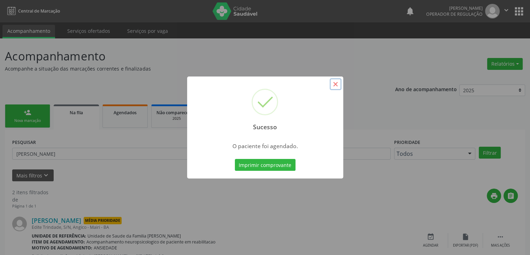
click at [340, 85] on button "×" at bounding box center [336, 84] width 12 height 12
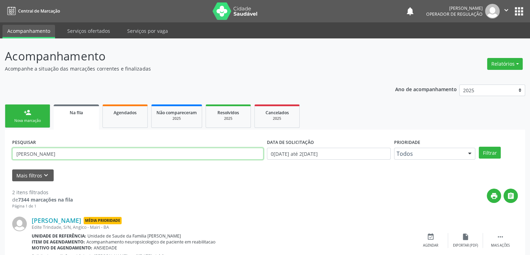
drag, startPoint x: 134, startPoint y: 158, endPoint x: 0, endPoint y: 150, distance: 134.5
click at [0, 150] on div "Acompanhamento Acompanhe a situação das marcações correntes e finalizadas Relat…" at bounding box center [265, 195] width 530 height 314
click at [479, 146] on button "Filtrar" at bounding box center [490, 152] width 22 height 12
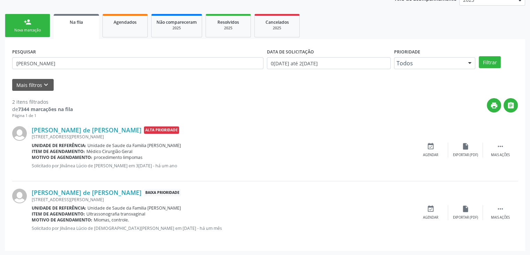
scroll to position [91, 0]
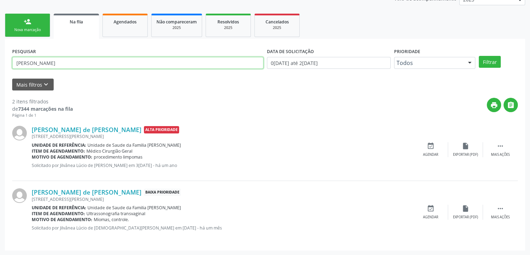
drag, startPoint x: 71, startPoint y: 56, endPoint x: 0, endPoint y: 58, distance: 70.8
click at [0, 58] on div "Acompanhamento Acompanhe a situação das marcações correntes e finalizadas Relat…" at bounding box center [265, 101] width 530 height 307
click at [479, 56] on button "Filtrar" at bounding box center [490, 62] width 22 height 12
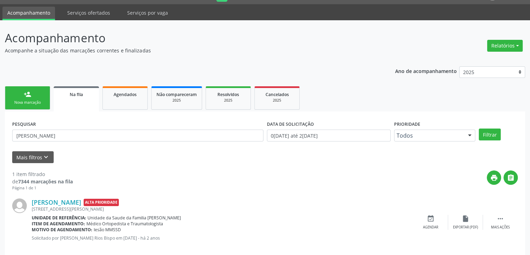
scroll to position [28, 0]
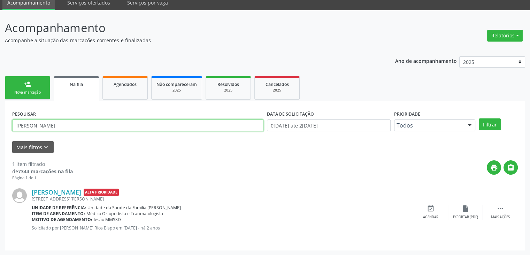
drag, startPoint x: 68, startPoint y: 122, endPoint x: 0, endPoint y: 120, distance: 68.4
click at [0, 120] on div "Acompanhamento Acompanhe a situação das marcações correntes e finalizadas Relat…" at bounding box center [265, 132] width 530 height 245
click at [479, 118] on button "Filtrar" at bounding box center [490, 124] width 22 height 12
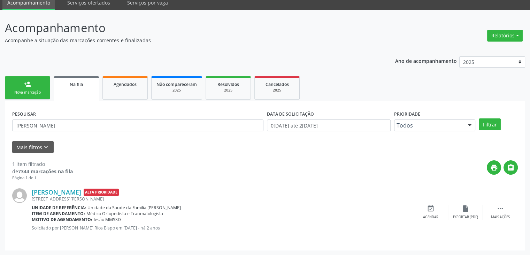
scroll to position [0, 0]
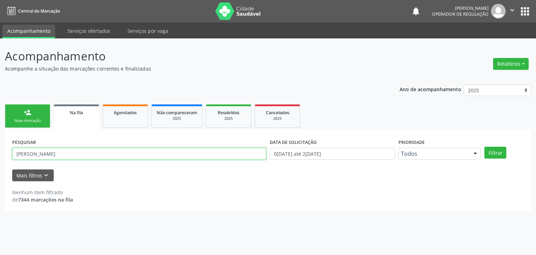
drag, startPoint x: 81, startPoint y: 151, endPoint x: 0, endPoint y: 159, distance: 81.3
click at [0, 159] on div "Acompanhamento Acompanhe a situação das marcações correntes e finalizadas Relat…" at bounding box center [268, 146] width 536 height 216
click at [484, 146] on button "Filtrar" at bounding box center [495, 152] width 22 height 12
drag, startPoint x: 110, startPoint y: 156, endPoint x: 0, endPoint y: 147, distance: 110.2
click at [0, 147] on div "Acompanhamento Acompanhe a situação das marcações correntes e finalizadas Relat…" at bounding box center [268, 146] width 536 height 216
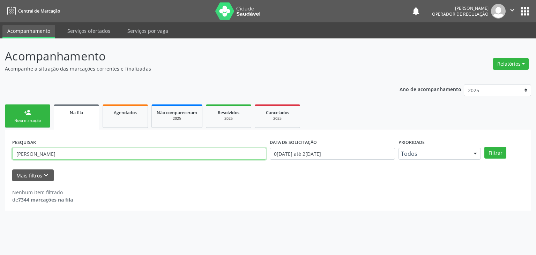
click at [484, 146] on button "Filtrar" at bounding box center [495, 152] width 22 height 12
drag, startPoint x: 62, startPoint y: 152, endPoint x: 0, endPoint y: 154, distance: 61.7
click at [0, 154] on div "Acompanhamento Acompanhe a situação das marcações correntes e finalizadas Relat…" at bounding box center [268, 146] width 536 height 216
click at [484, 146] on button "Filtrar" at bounding box center [495, 152] width 22 height 12
drag, startPoint x: 67, startPoint y: 157, endPoint x: 0, endPoint y: 157, distance: 67.3
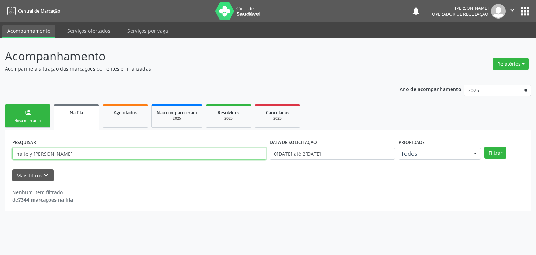
click at [0, 157] on div "Acompanhamento Acompanhe a situação das marcações correntes e finalizadas Relat…" at bounding box center [268, 146] width 536 height 216
click at [484, 146] on button "Filtrar" at bounding box center [495, 152] width 22 height 12
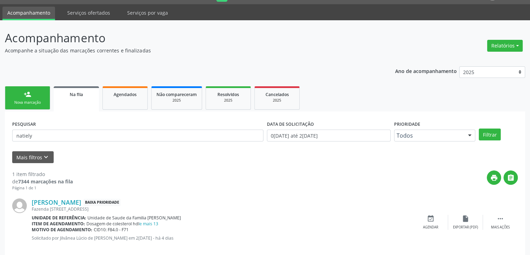
scroll to position [28, 0]
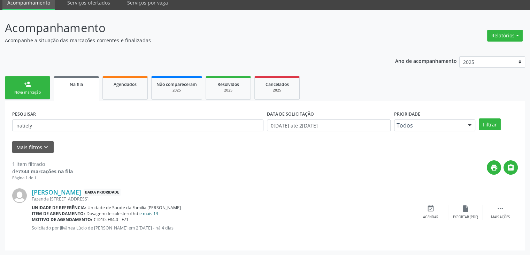
click at [153, 212] on link "e mais 13" at bounding box center [148, 213] width 19 height 6
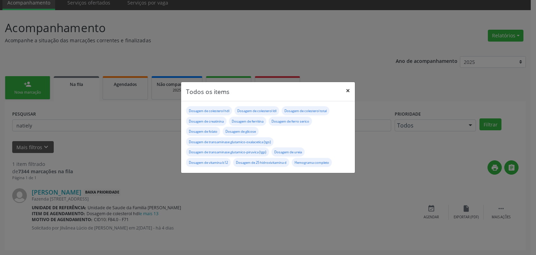
click at [346, 84] on button "×" at bounding box center [348, 90] width 14 height 17
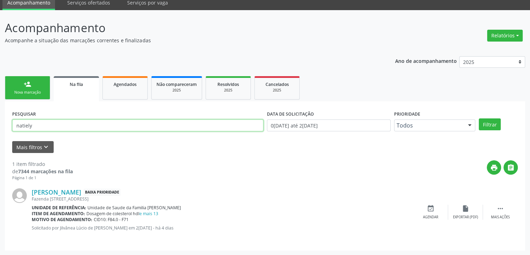
drag, startPoint x: 44, startPoint y: 127, endPoint x: 0, endPoint y: 115, distance: 45.6
click at [0, 115] on div "Acompanhamento Acompanhe a situação das marcações correntes e finalizadas Relat…" at bounding box center [265, 132] width 530 height 245
click at [479, 118] on button "Filtrar" at bounding box center [490, 124] width 22 height 12
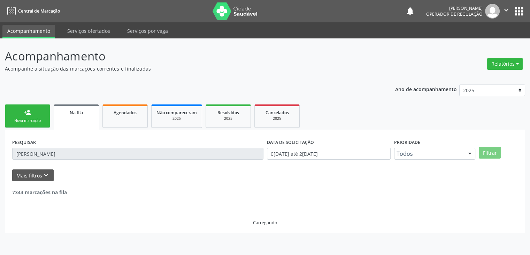
scroll to position [0, 0]
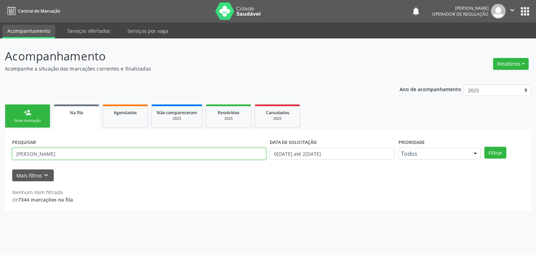
drag, startPoint x: 73, startPoint y: 157, endPoint x: 3, endPoint y: 161, distance: 69.9
click at [3, 161] on div "Acompanhamento Acompanhe a situação das marcações correntes e finalizadas Relat…" at bounding box center [268, 146] width 536 height 216
click at [484, 146] on button "Filtrar" at bounding box center [495, 152] width 22 height 12
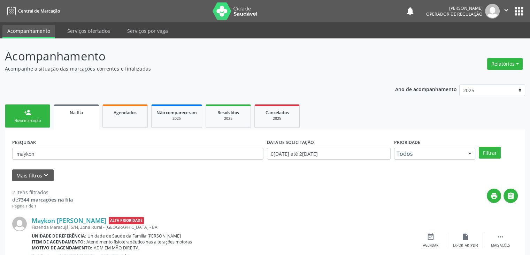
click at [83, 126] on link "Na fila" at bounding box center [76, 116] width 45 height 25
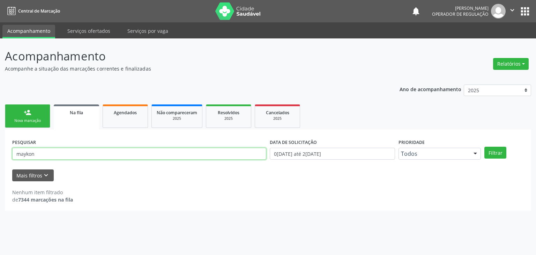
drag, startPoint x: 74, startPoint y: 153, endPoint x: 0, endPoint y: 147, distance: 74.1
click at [0, 147] on div "Acompanhamento Acompanhe a situação das marcações correntes e finalizadas Relat…" at bounding box center [268, 146] width 536 height 216
click at [484, 146] on button "Filtrar" at bounding box center [495, 152] width 22 height 12
click at [70, 152] on input "[PERSON_NAME]" at bounding box center [139, 154] width 254 height 12
type input "n"
